Goal: Information Seeking & Learning: Learn about a topic

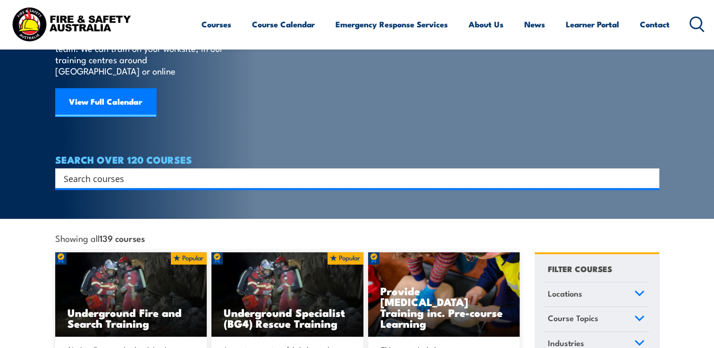
scroll to position [94, 0]
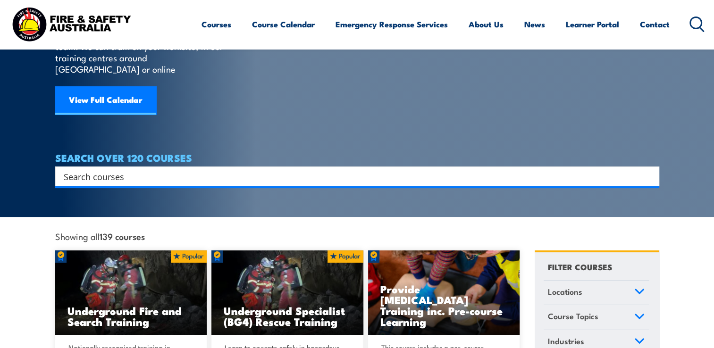
click at [136, 169] on input "Search input" at bounding box center [351, 176] width 575 height 14
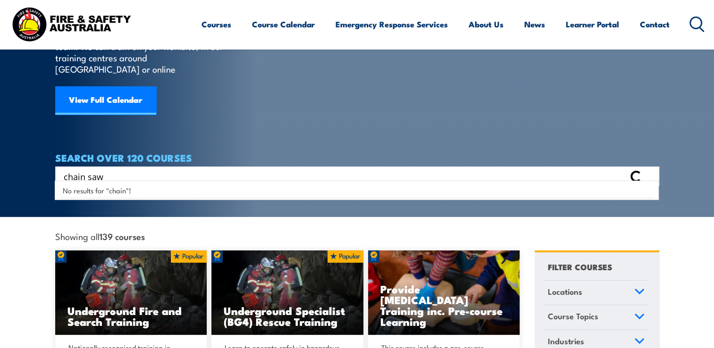
type input "chain saw"
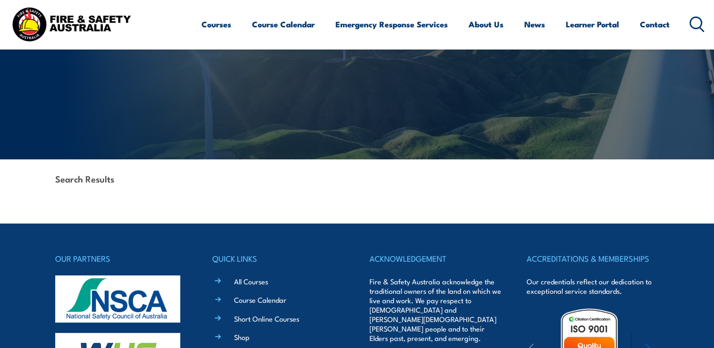
scroll to position [236, 0]
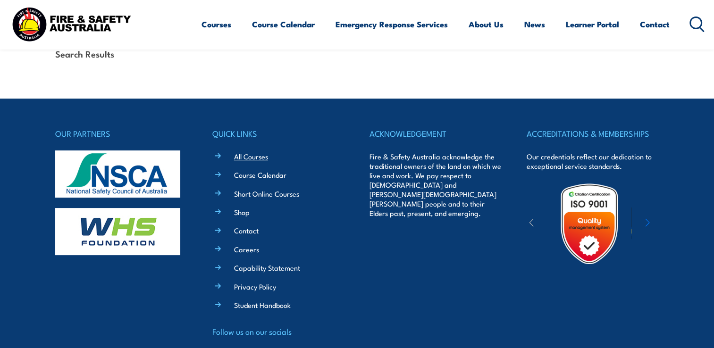
click at [245, 159] on link "All Courses" at bounding box center [251, 156] width 34 height 10
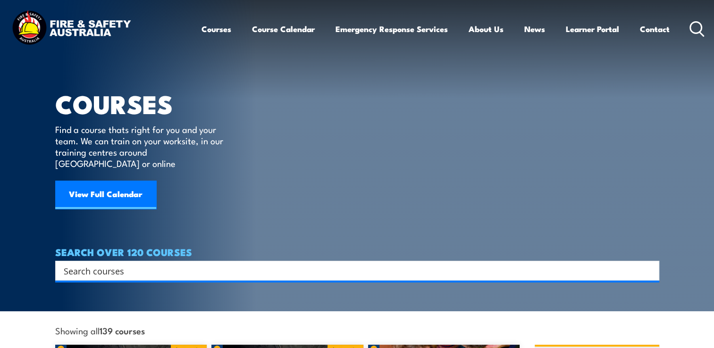
click at [142, 264] on input "Search input" at bounding box center [351, 271] width 575 height 14
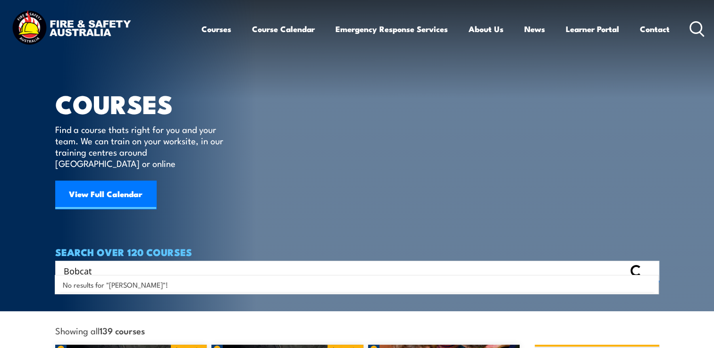
type input "Bobcat"
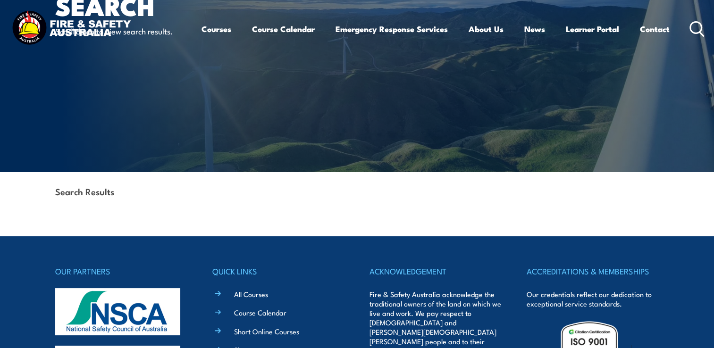
scroll to position [189, 0]
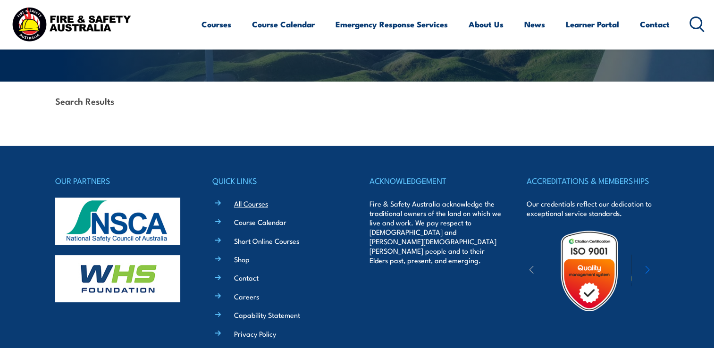
click at [246, 204] on link "All Courses" at bounding box center [251, 204] width 34 height 10
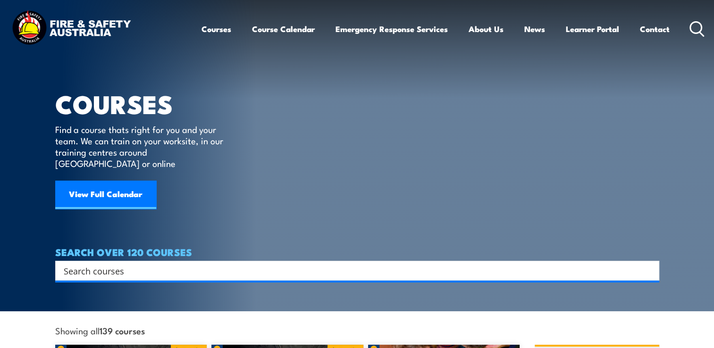
click at [126, 264] on input "Search input" at bounding box center [351, 271] width 575 height 14
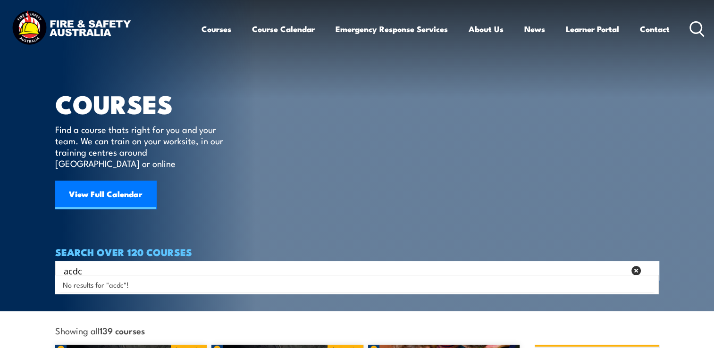
type input "acdc"
